Goal: Navigation & Orientation: Find specific page/section

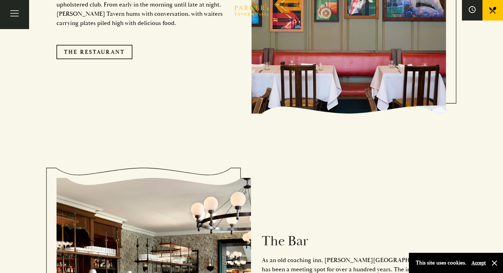
scroll to position [854, 0]
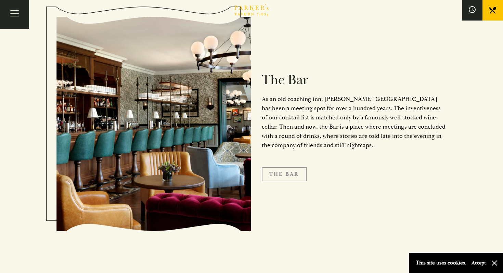
click at [295, 169] on link "The Bar" at bounding box center [284, 174] width 45 height 14
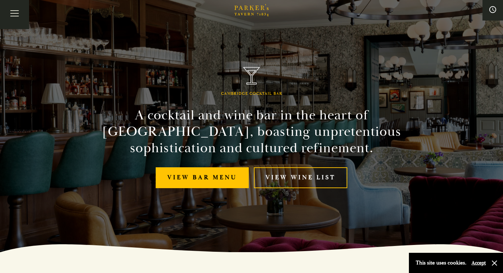
scroll to position [34, 0]
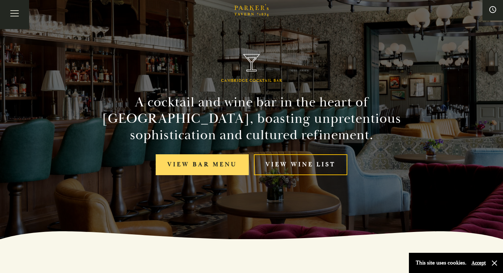
click at [211, 164] on link "View bar menu" at bounding box center [202, 164] width 93 height 21
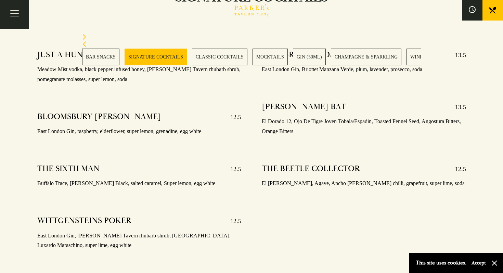
scroll to position [706, 0]
